Goal: Task Accomplishment & Management: Manage account settings

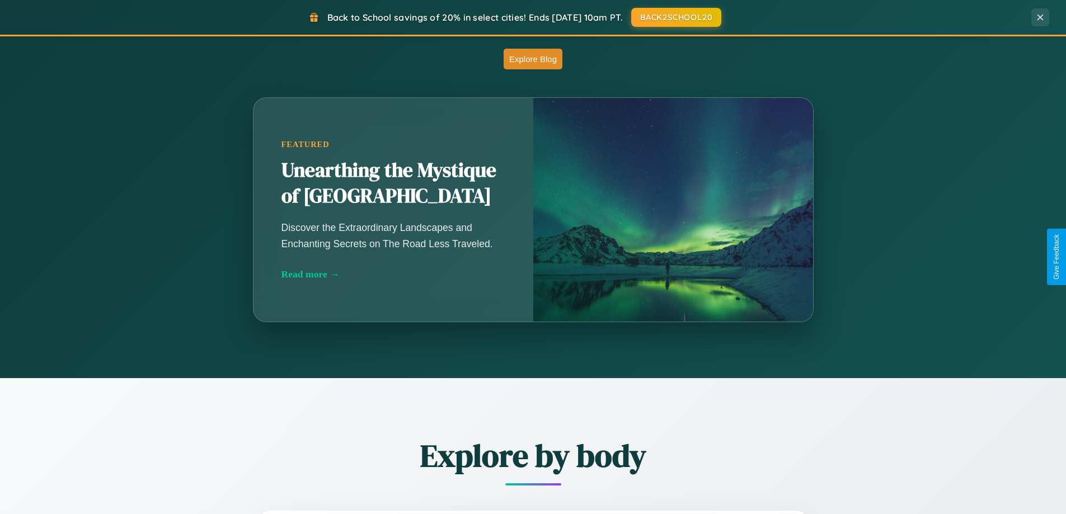
scroll to position [986, 0]
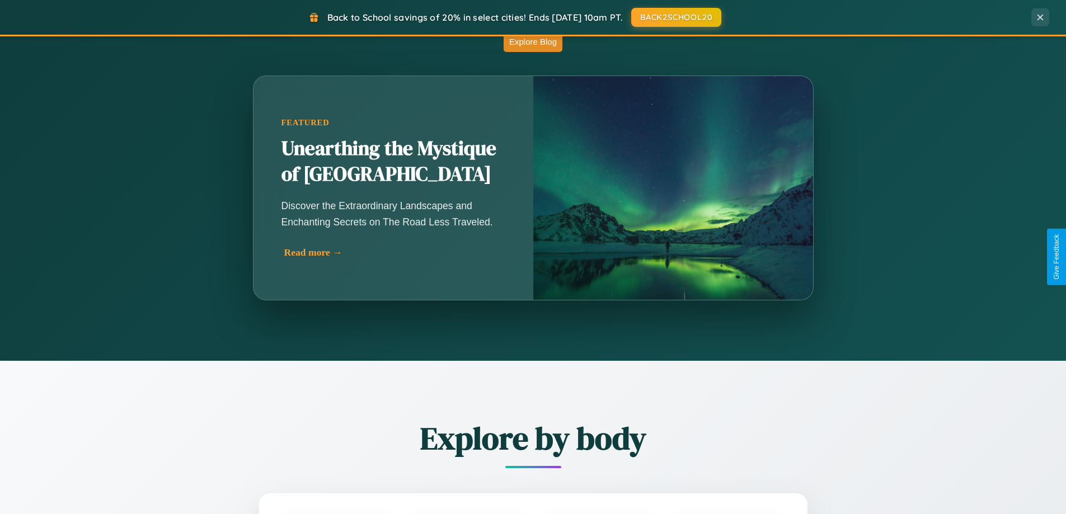
click at [395, 252] on div "Read more →" at bounding box center [396, 253] width 224 height 12
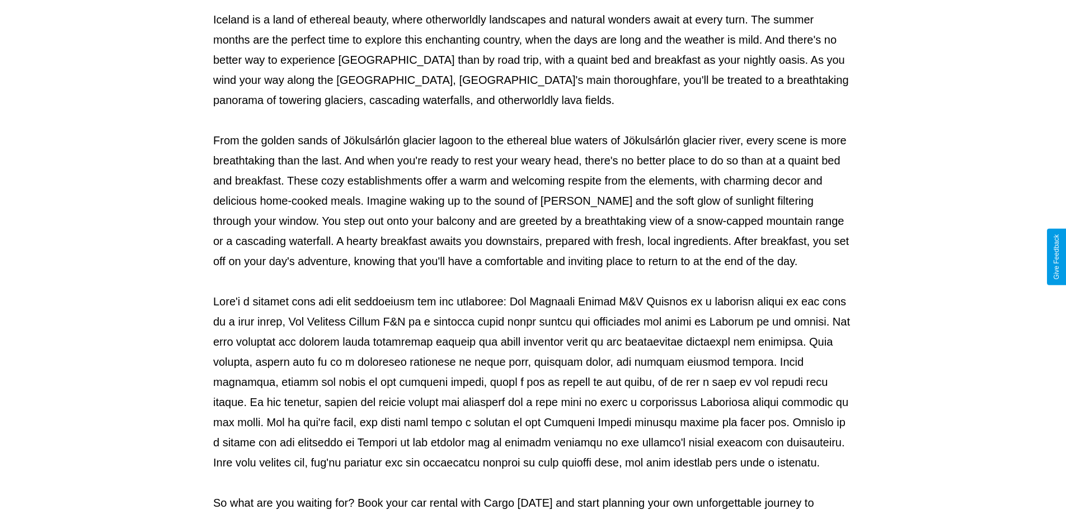
scroll to position [362, 0]
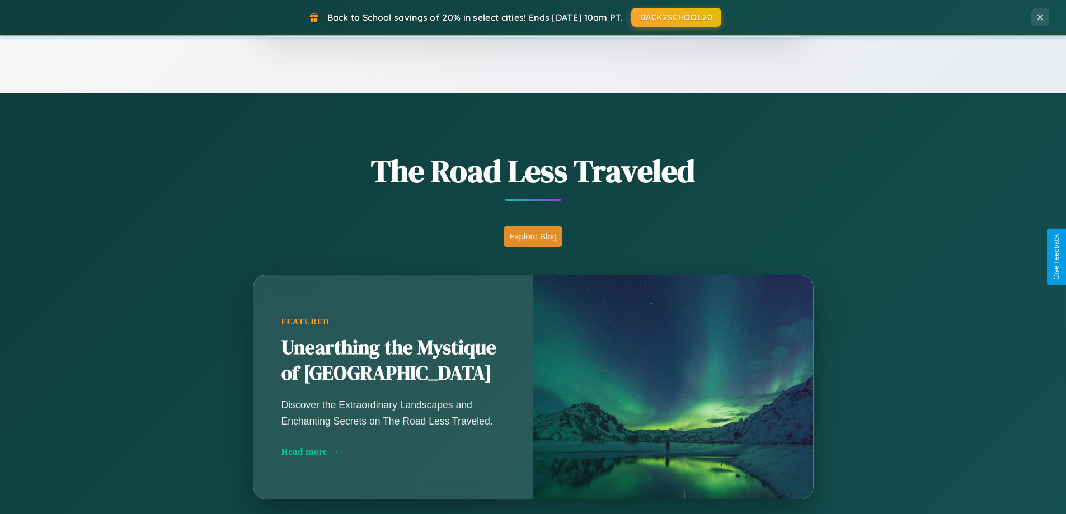
scroll to position [483, 0]
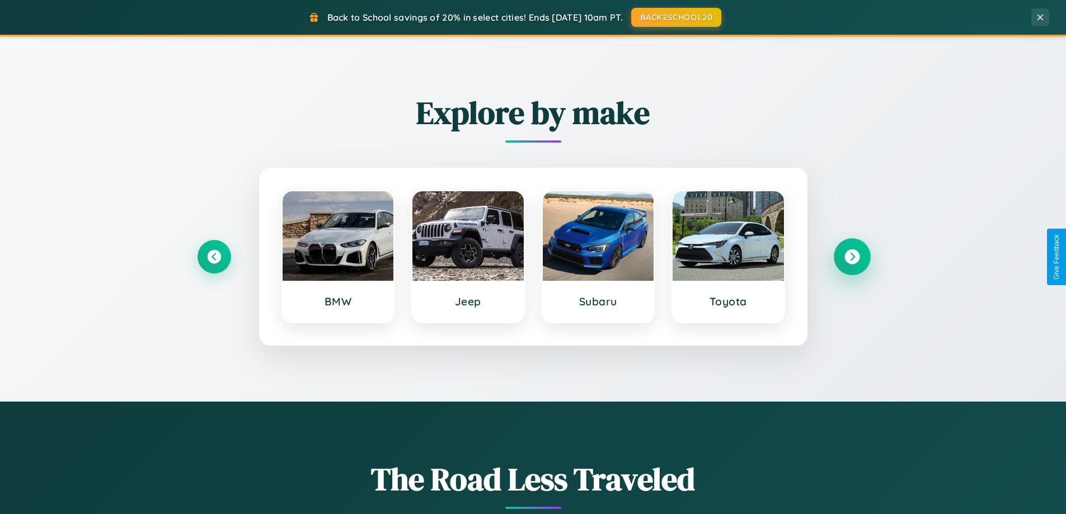
click at [852, 257] on icon at bounding box center [852, 257] width 15 height 15
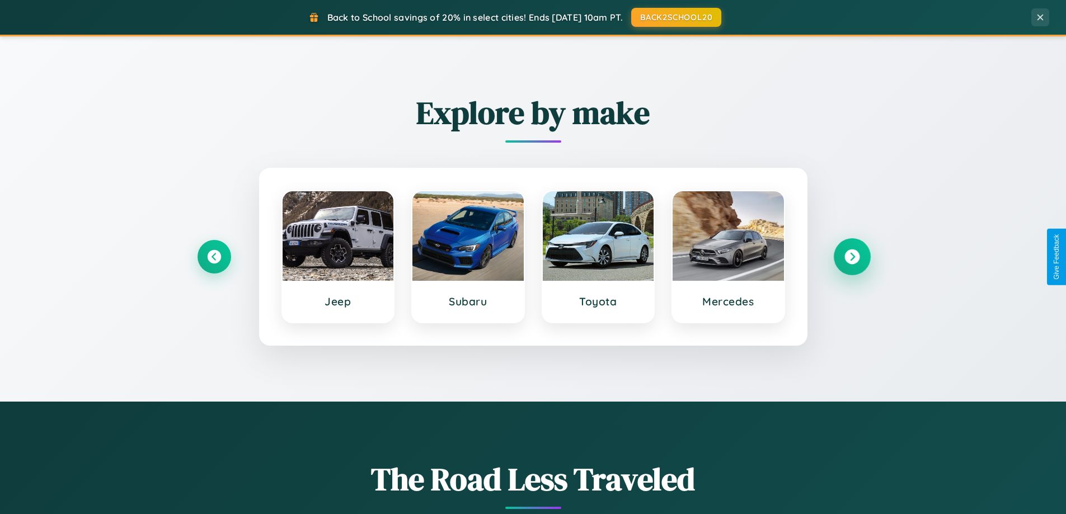
click at [852, 257] on icon at bounding box center [852, 257] width 15 height 15
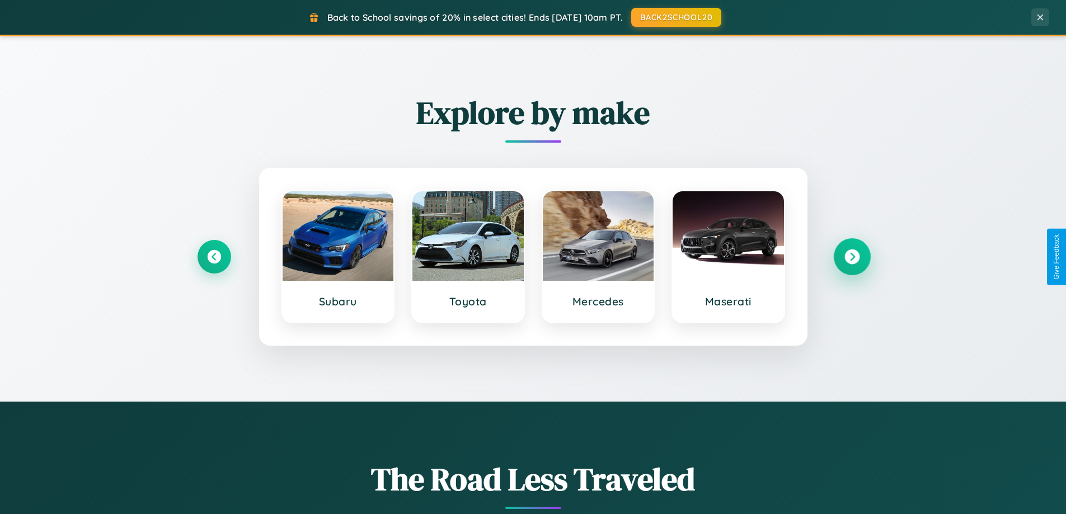
click at [852, 257] on icon at bounding box center [852, 257] width 15 height 15
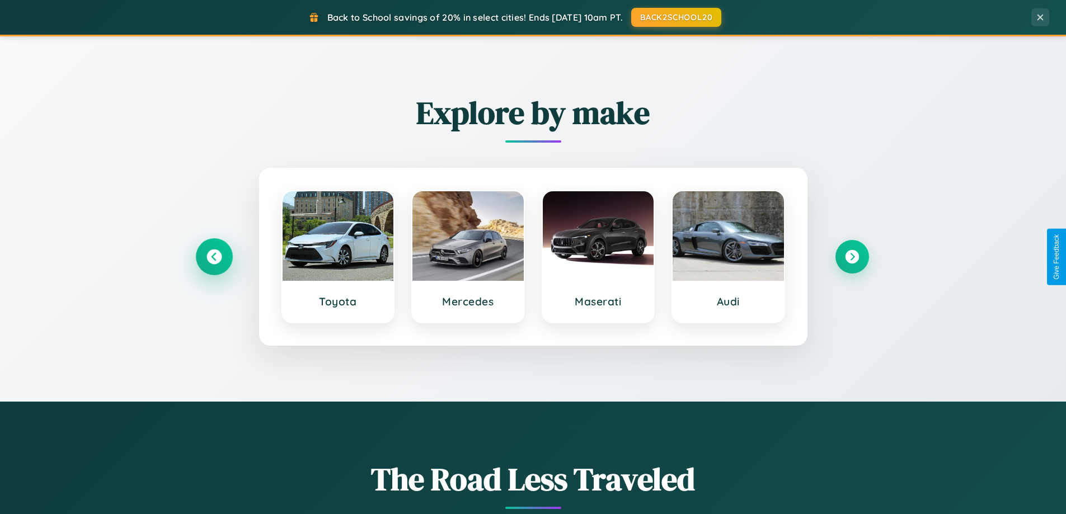
click at [214, 257] on icon at bounding box center [214, 257] width 15 height 15
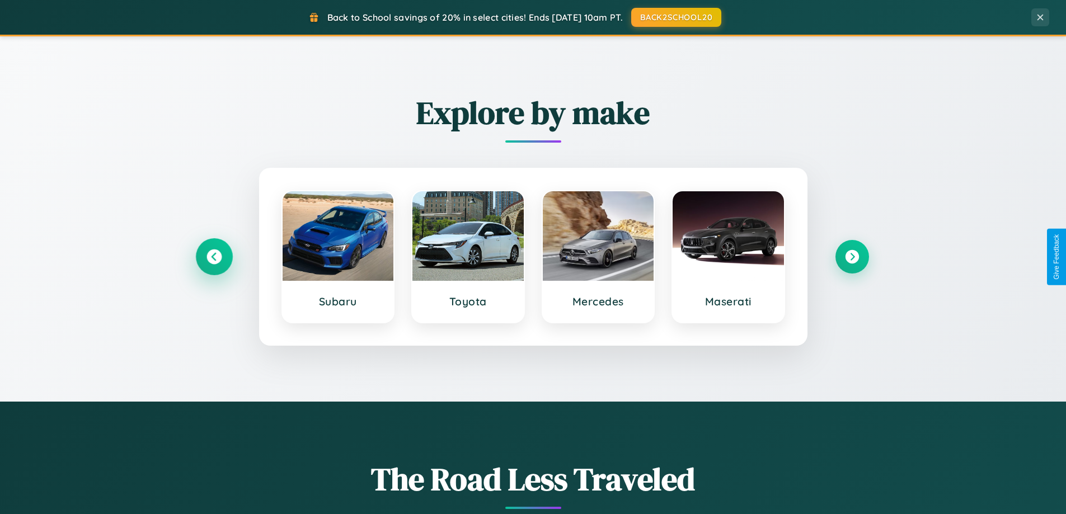
scroll to position [0, 0]
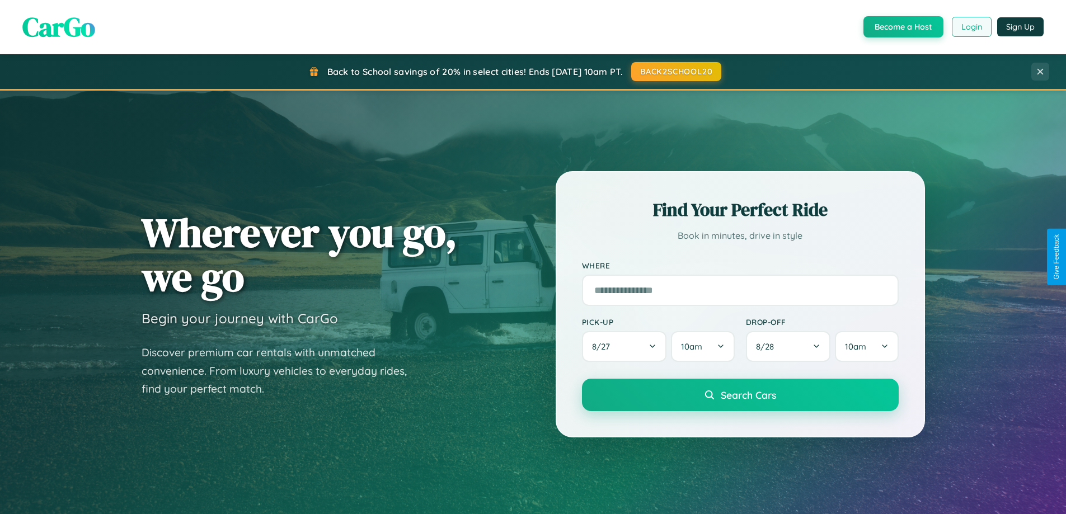
click at [971, 27] on button "Login" at bounding box center [972, 27] width 40 height 20
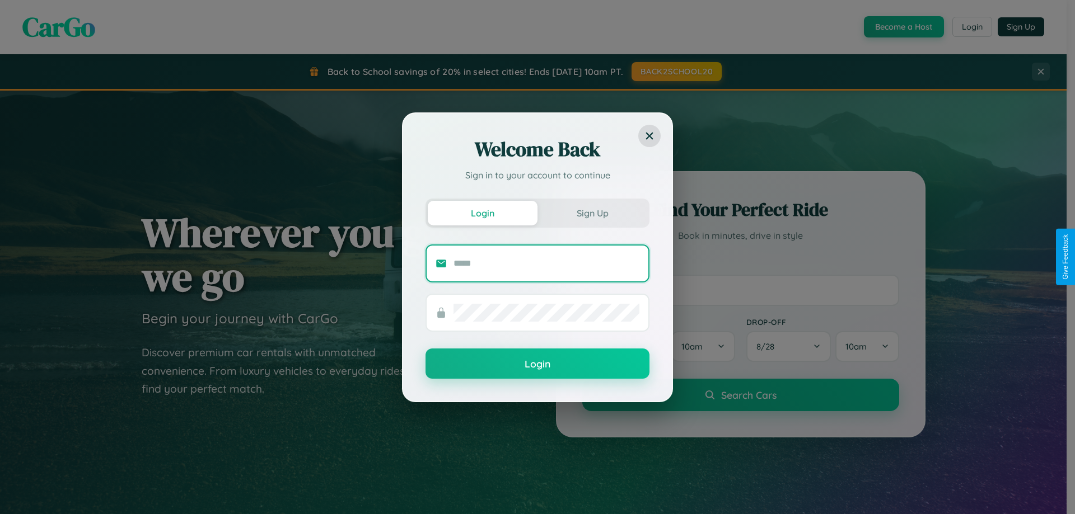
click at [546, 263] on input "text" at bounding box center [546, 264] width 186 height 18
type input "**********"
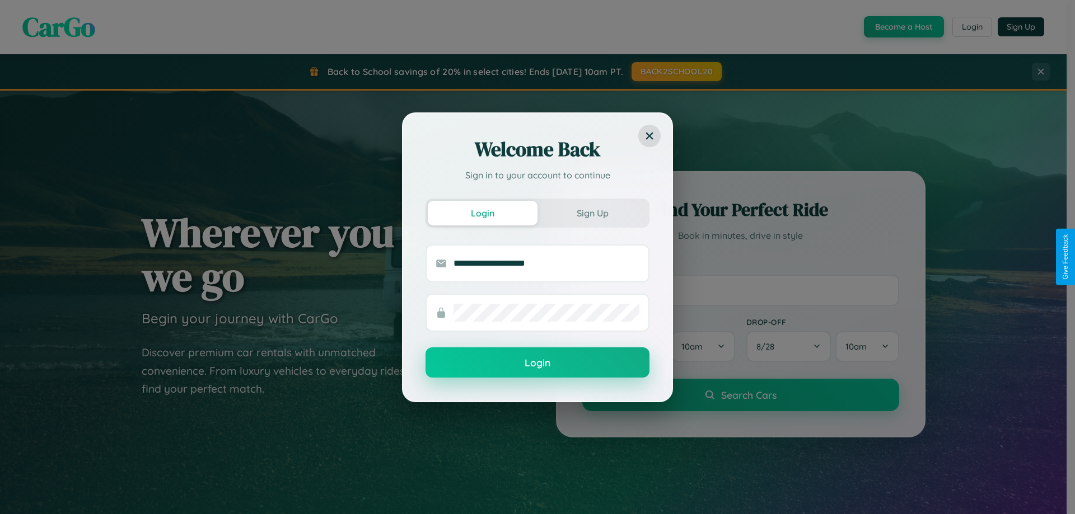
click at [537, 363] on button "Login" at bounding box center [537, 363] width 224 height 30
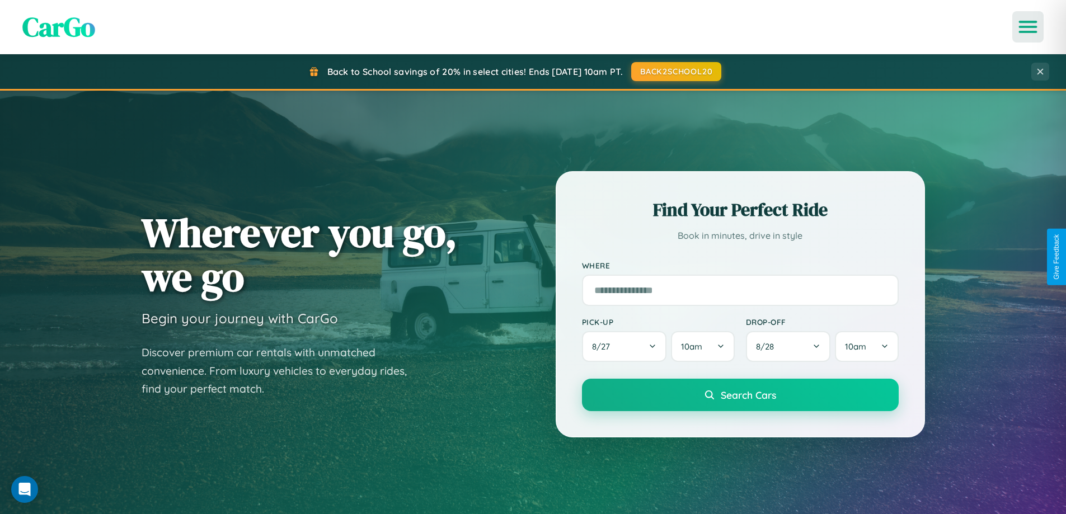
click at [1028, 27] on icon "Open menu" at bounding box center [1029, 27] width 16 height 10
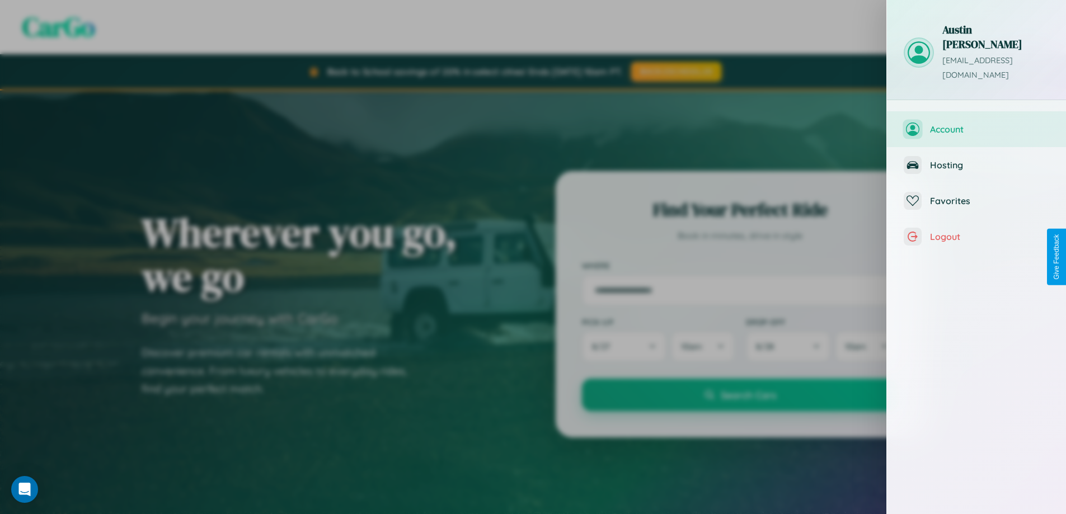
click at [977, 124] on span "Account" at bounding box center [989, 129] width 119 height 11
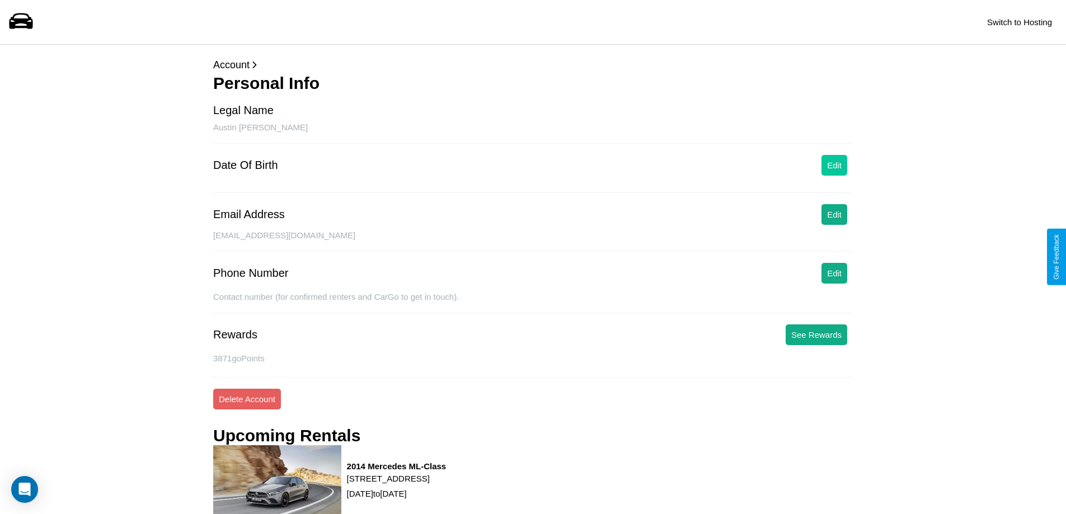
click at [835, 165] on button "Edit" at bounding box center [835, 165] width 26 height 21
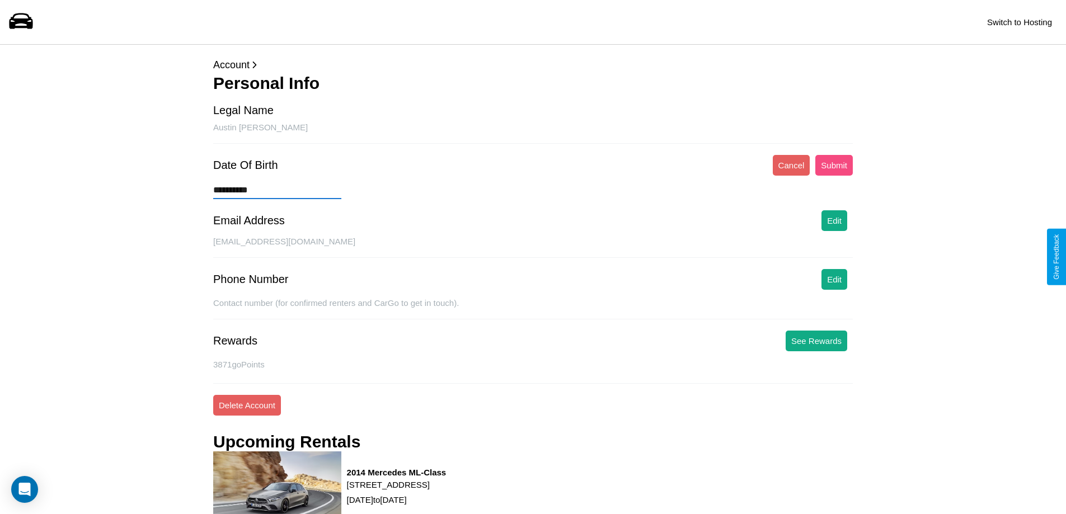
type input "**********"
click at [834, 165] on button "Submit" at bounding box center [835, 165] width 38 height 21
